Goal: Navigation & Orientation: Find specific page/section

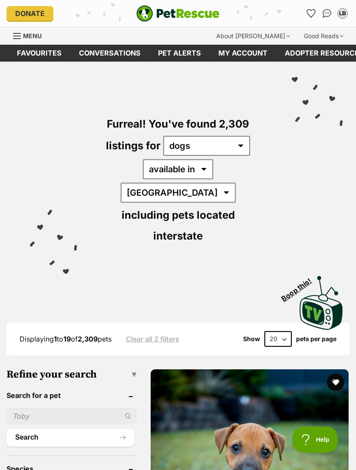
click at [219, 13] on img "PetRescue" at bounding box center [177, 13] width 83 height 16
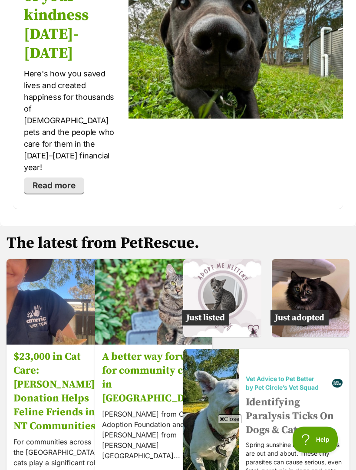
scroll to position [1829, 0]
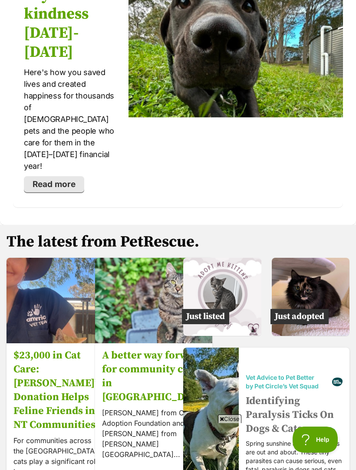
click at [315, 258] on img at bounding box center [311, 297] width 78 height 78
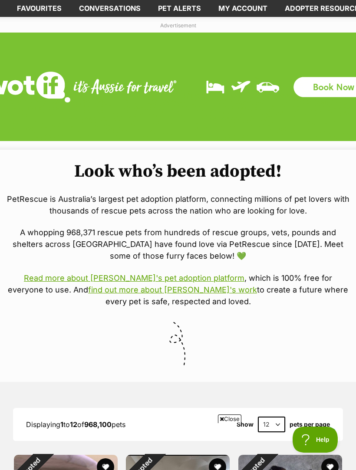
scroll to position [44, 0]
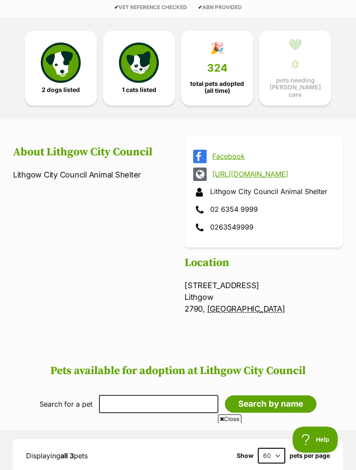
scroll to position [236, 0]
